Goal: Information Seeking & Learning: Learn about a topic

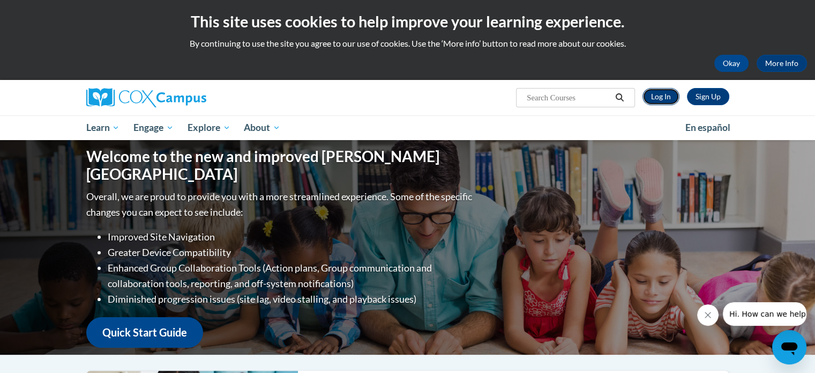
click at [649, 100] on link "Log In" at bounding box center [661, 96] width 37 height 17
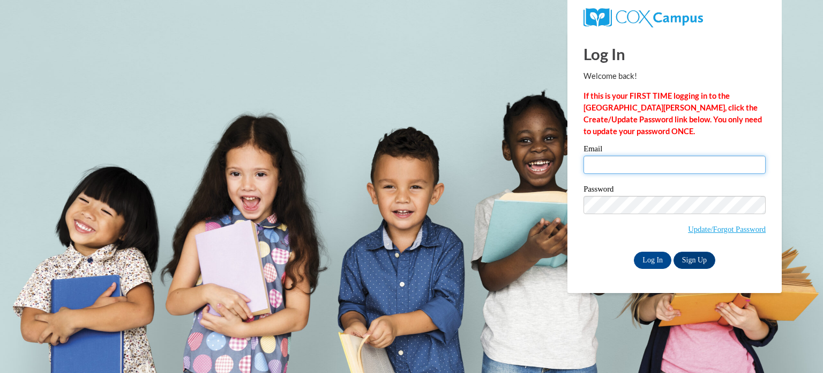
click at [605, 168] on input "Email" at bounding box center [675, 164] width 182 height 18
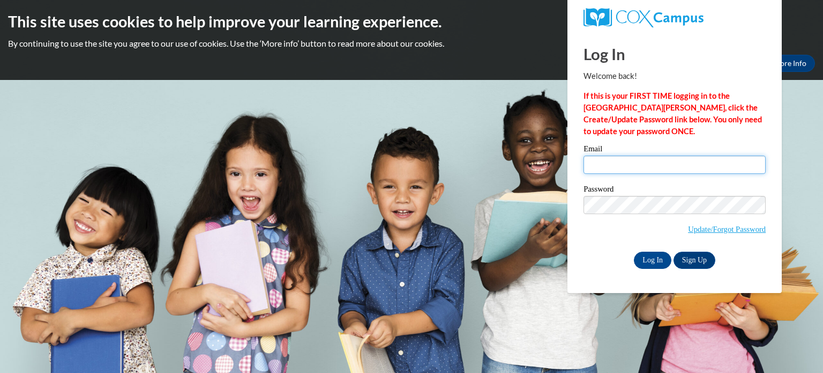
type input "leswanso@kusd.edu"
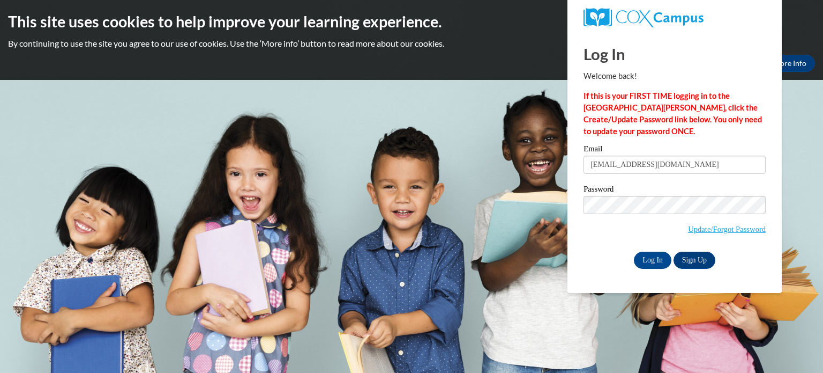
click at [646, 163] on input "leswanso@kusd.edu" at bounding box center [675, 164] width 182 height 18
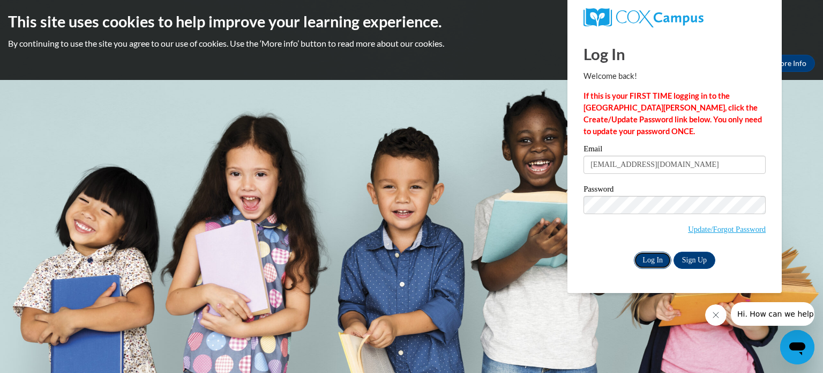
click at [645, 256] on input "Log In" at bounding box center [653, 259] width 38 height 17
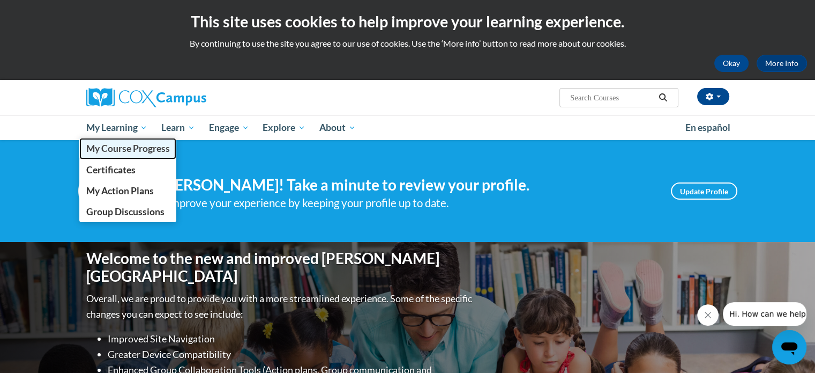
click at [117, 156] on link "My Course Progress" at bounding box center [128, 148] width 98 height 21
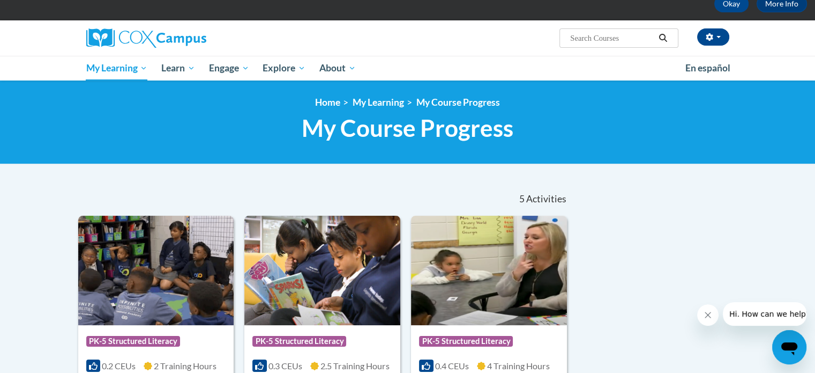
scroll to position [31, 0]
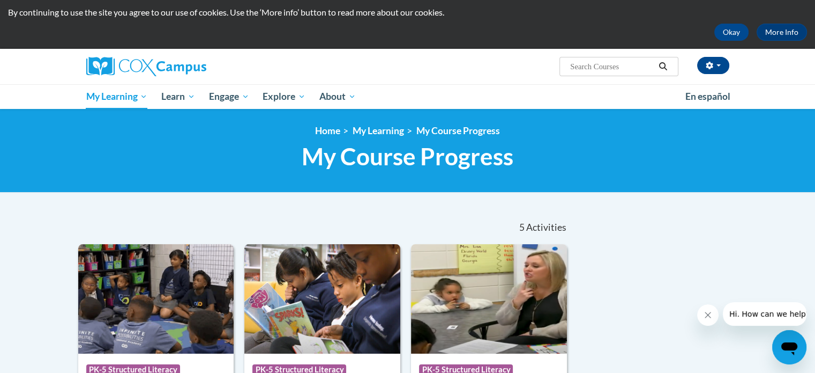
click at [586, 68] on input "Search..." at bounding box center [612, 66] width 86 height 13
type input "RTI"
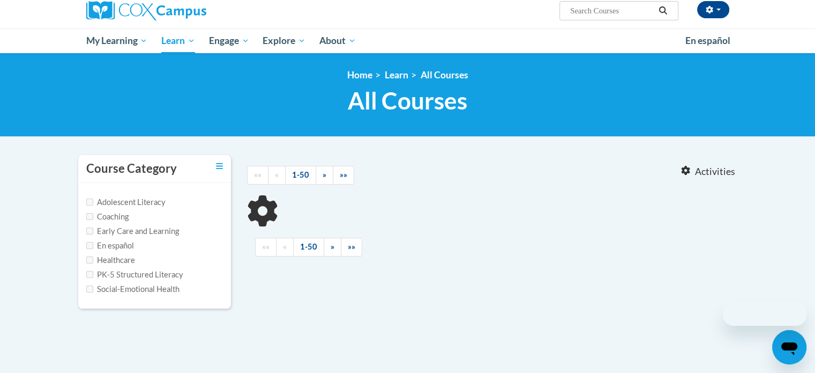
scroll to position [88, 0]
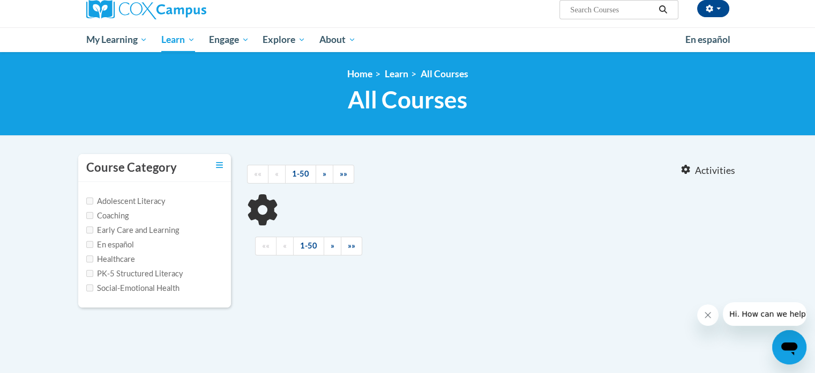
type input "RTI"
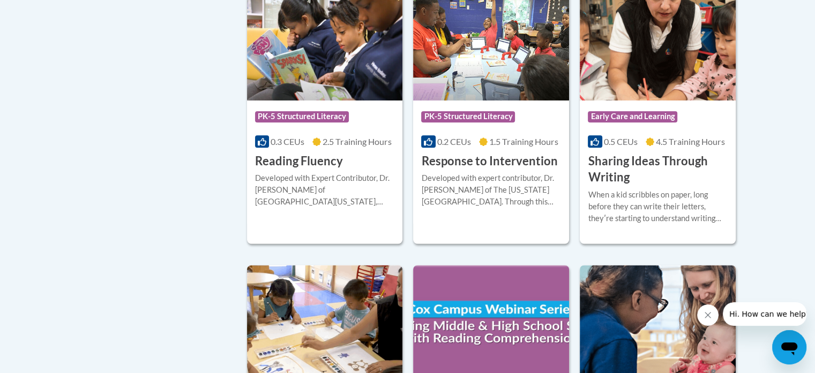
scroll to position [864, 0]
click at [468, 162] on h3 "Response to Intervention" at bounding box center [489, 161] width 136 height 17
